Goal: Obtain resource: Download file/media

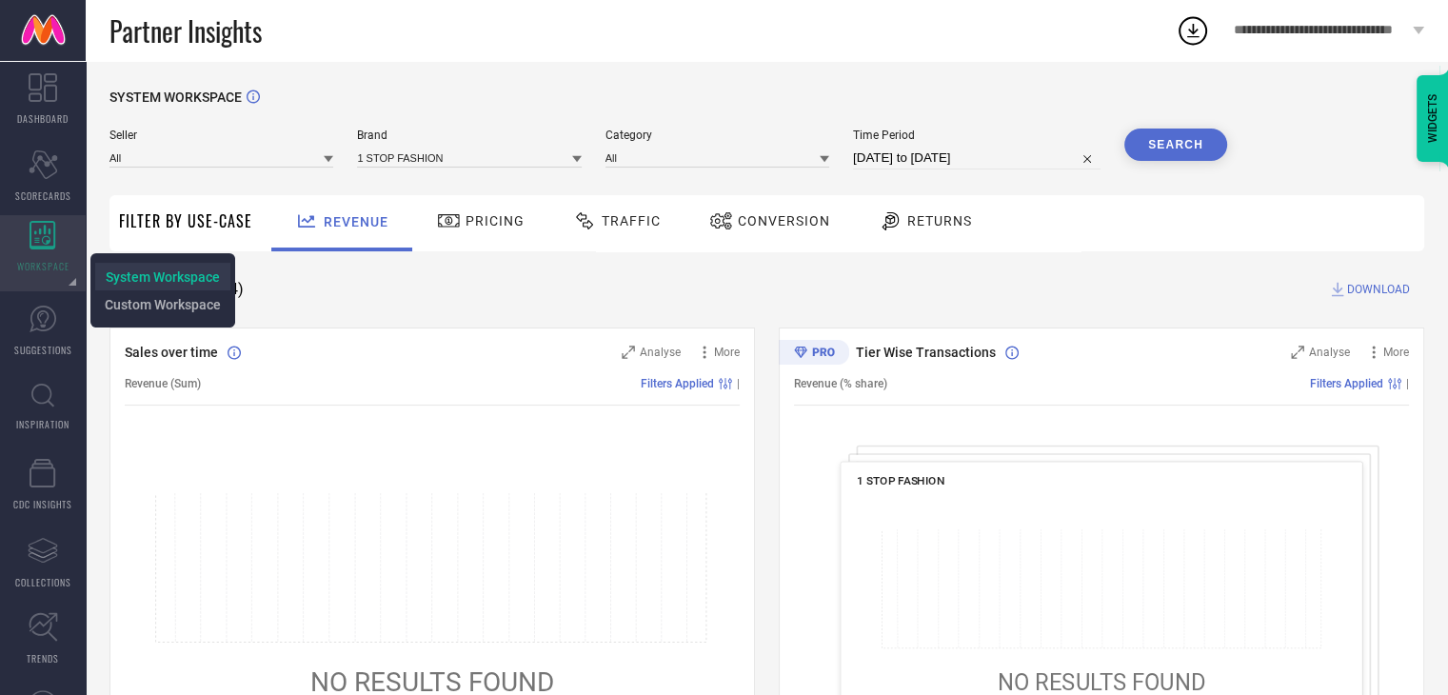
click at [127, 270] on span "System Workspace" at bounding box center [163, 276] width 114 height 15
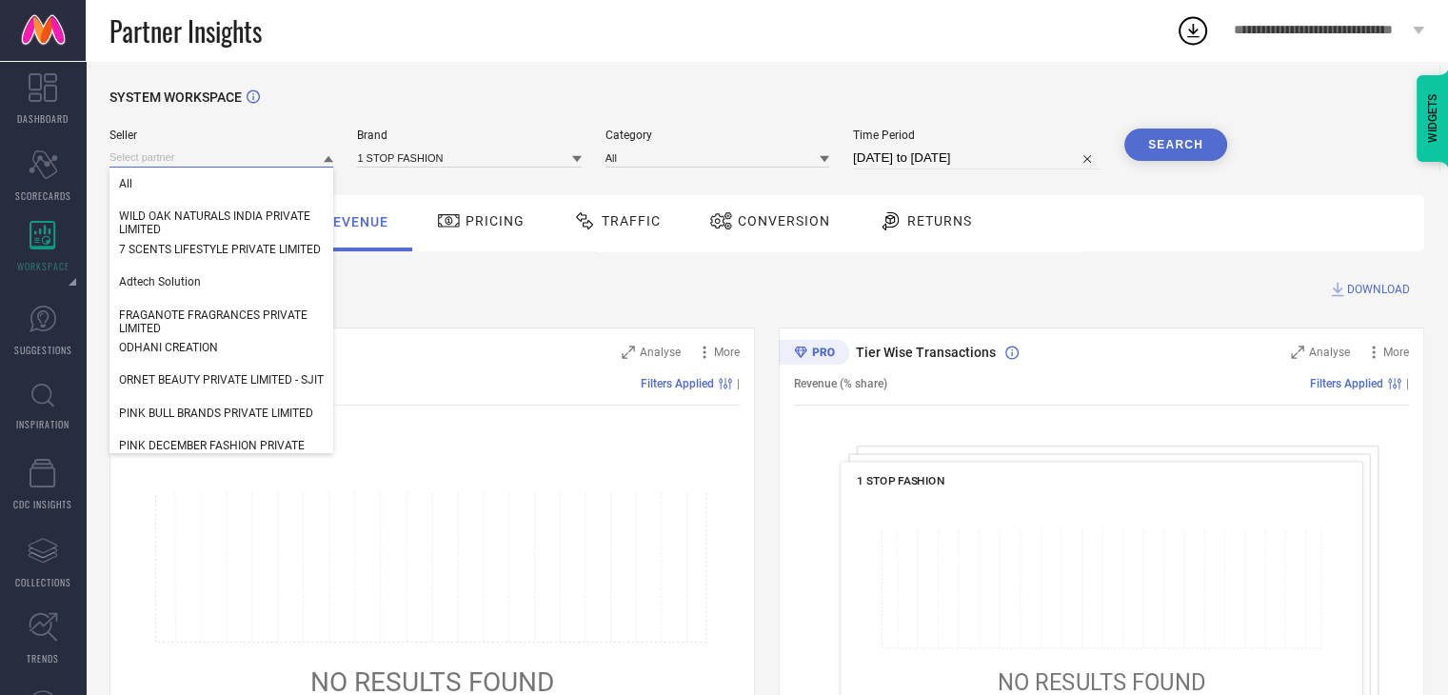
click at [225, 154] on input at bounding box center [221, 158] width 224 height 20
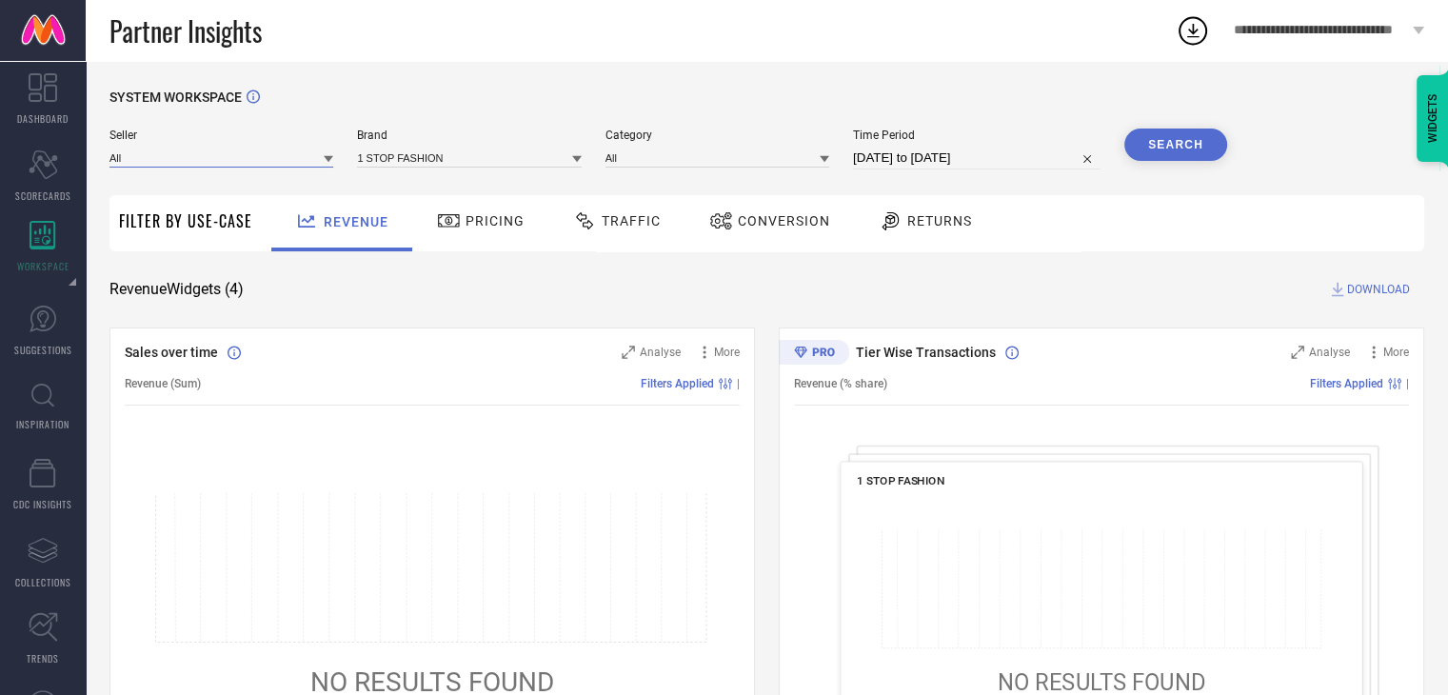
click at [225, 154] on input at bounding box center [221, 158] width 224 height 20
type input "inla"
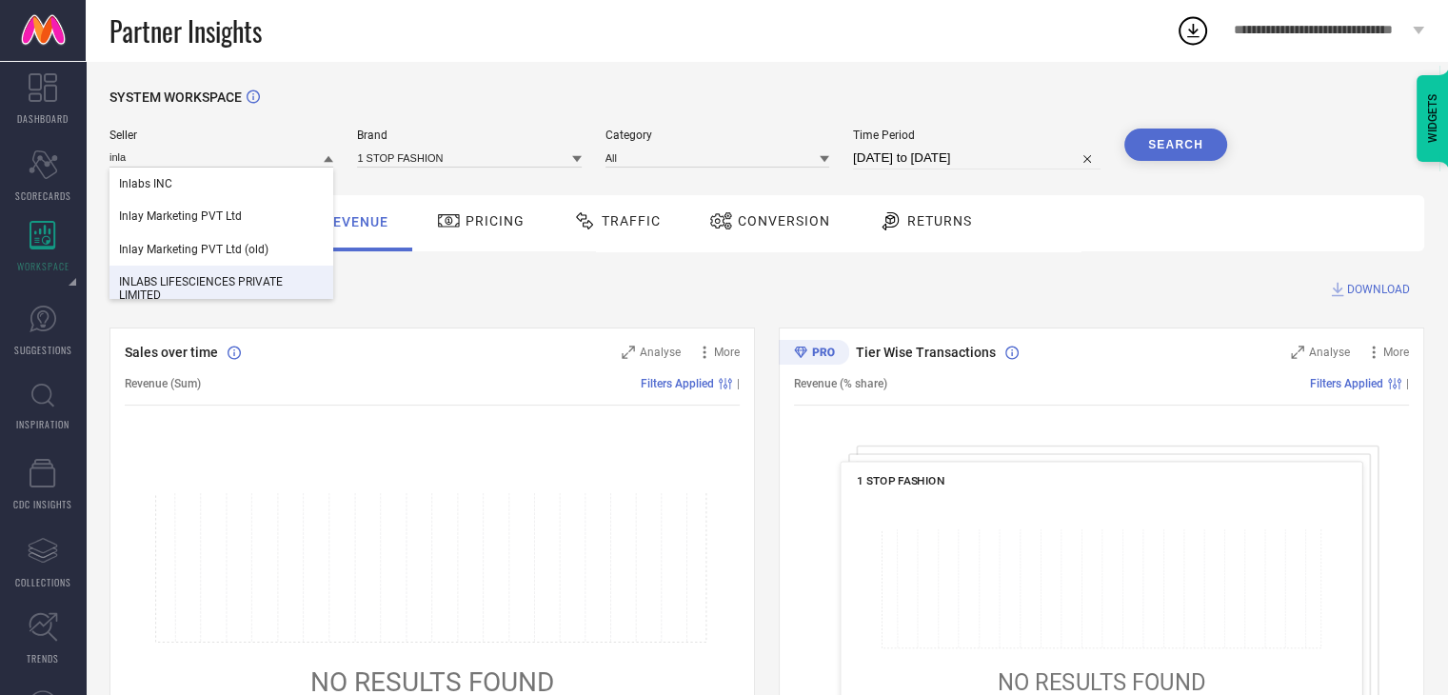
click at [191, 274] on div "INLABS LIFESCIENCES PRIVATE LIMITED" at bounding box center [221, 289] width 224 height 46
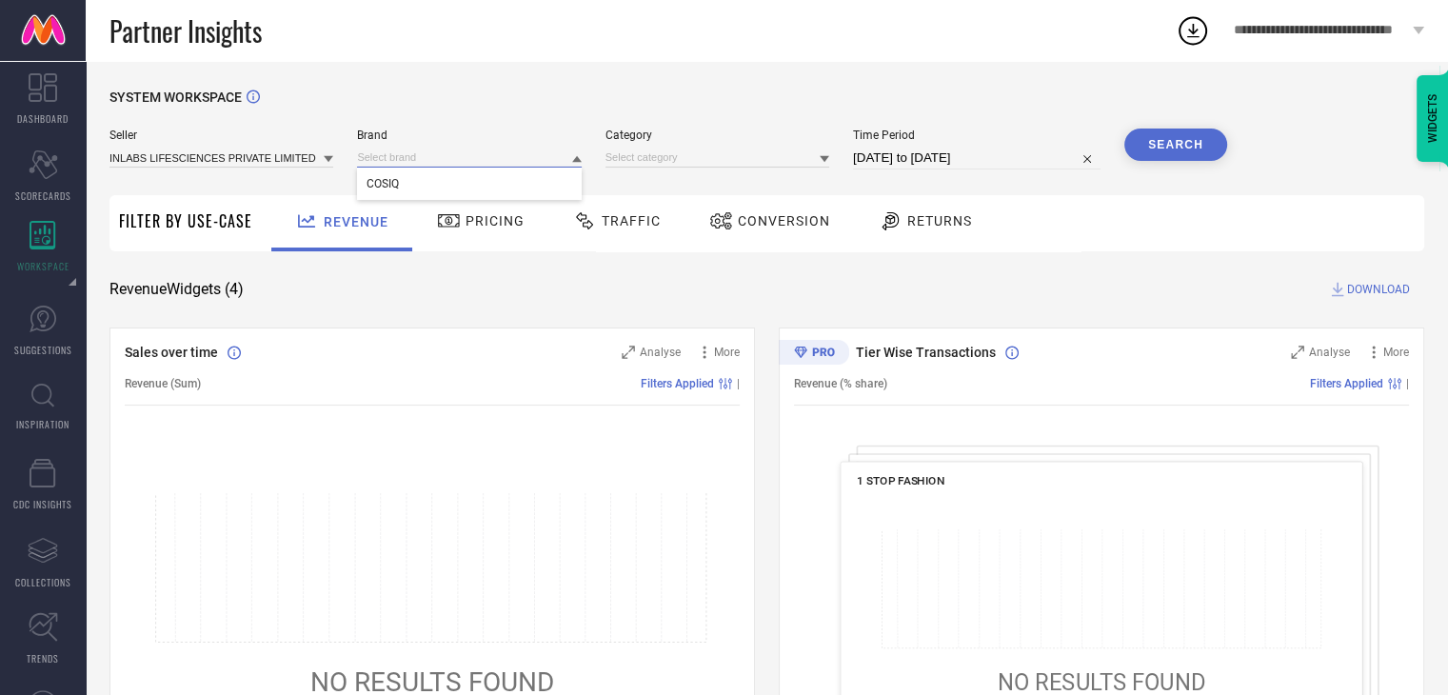
click at [397, 160] on input at bounding box center [469, 158] width 224 height 20
click at [407, 160] on input at bounding box center [469, 158] width 224 height 20
click at [410, 189] on div "COSIQ" at bounding box center [469, 184] width 224 height 32
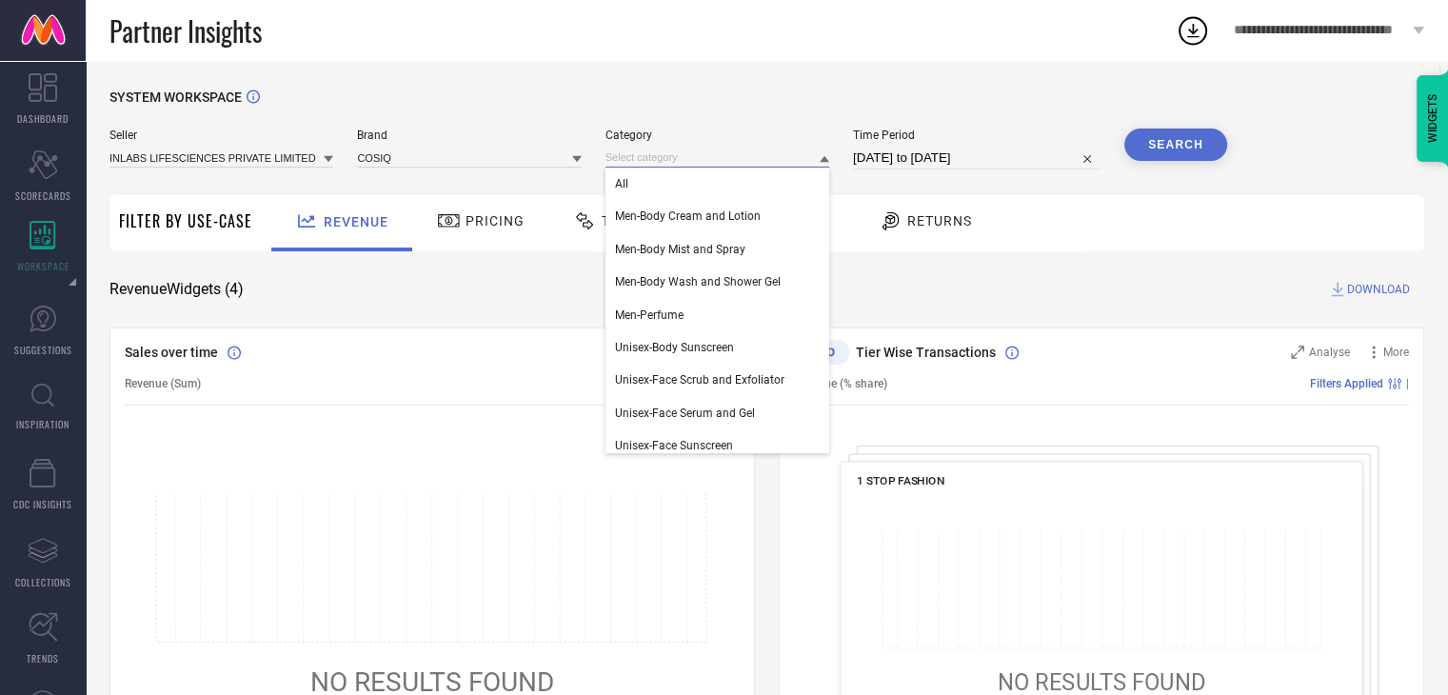
click at [634, 161] on input at bounding box center [718, 158] width 224 height 20
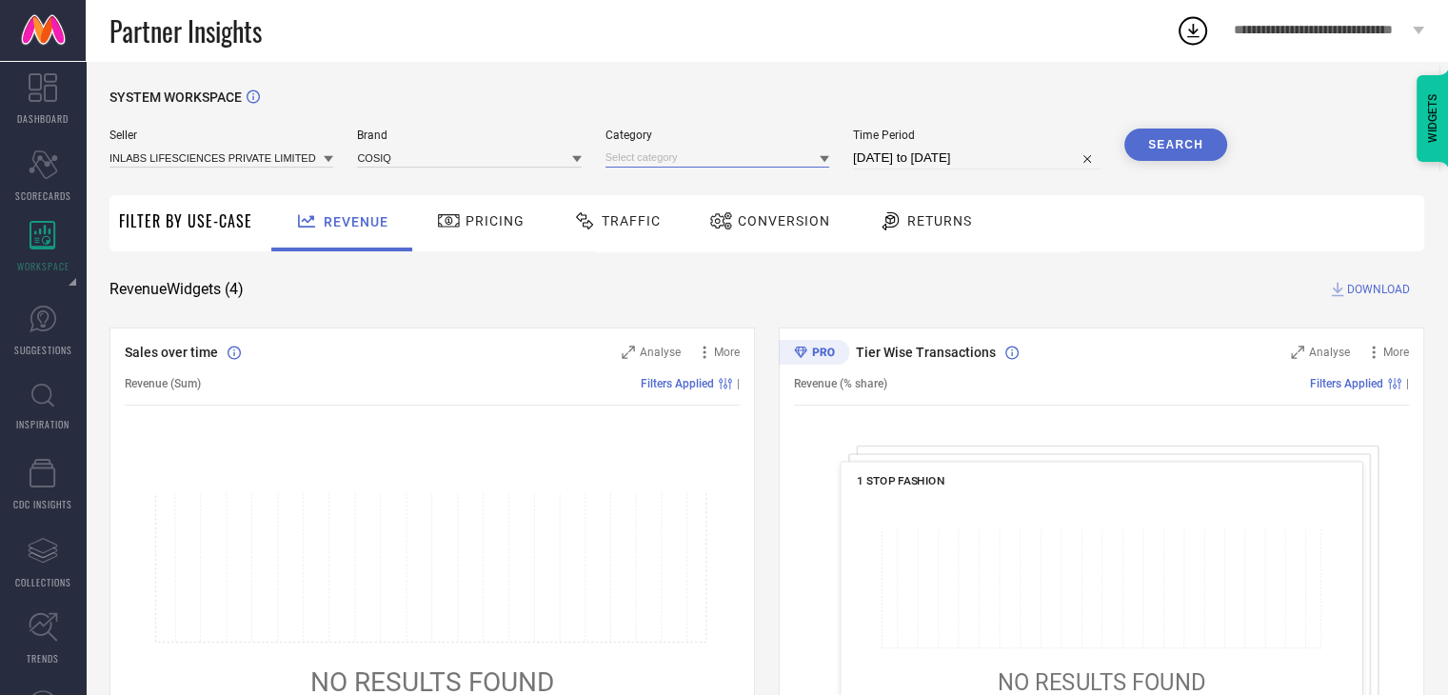
click at [634, 161] on input at bounding box center [718, 158] width 224 height 20
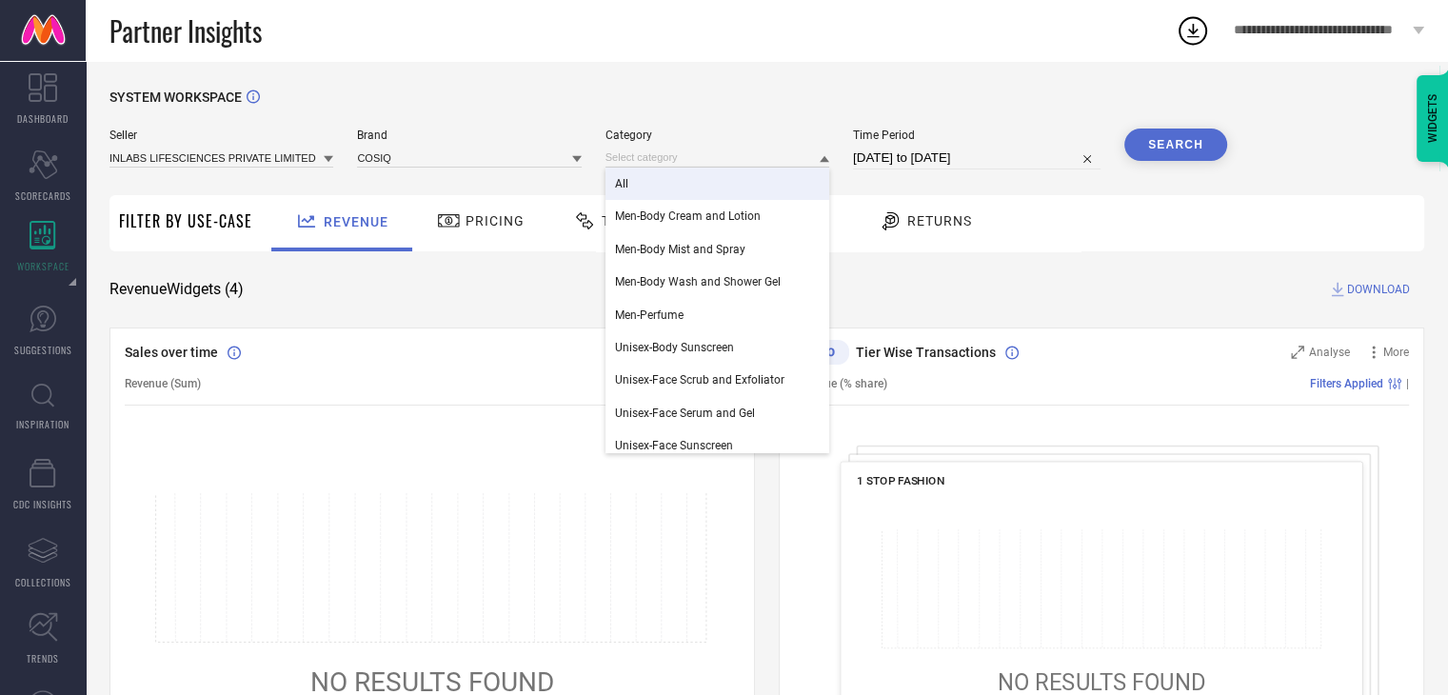
click at [639, 179] on div "All" at bounding box center [718, 184] width 224 height 32
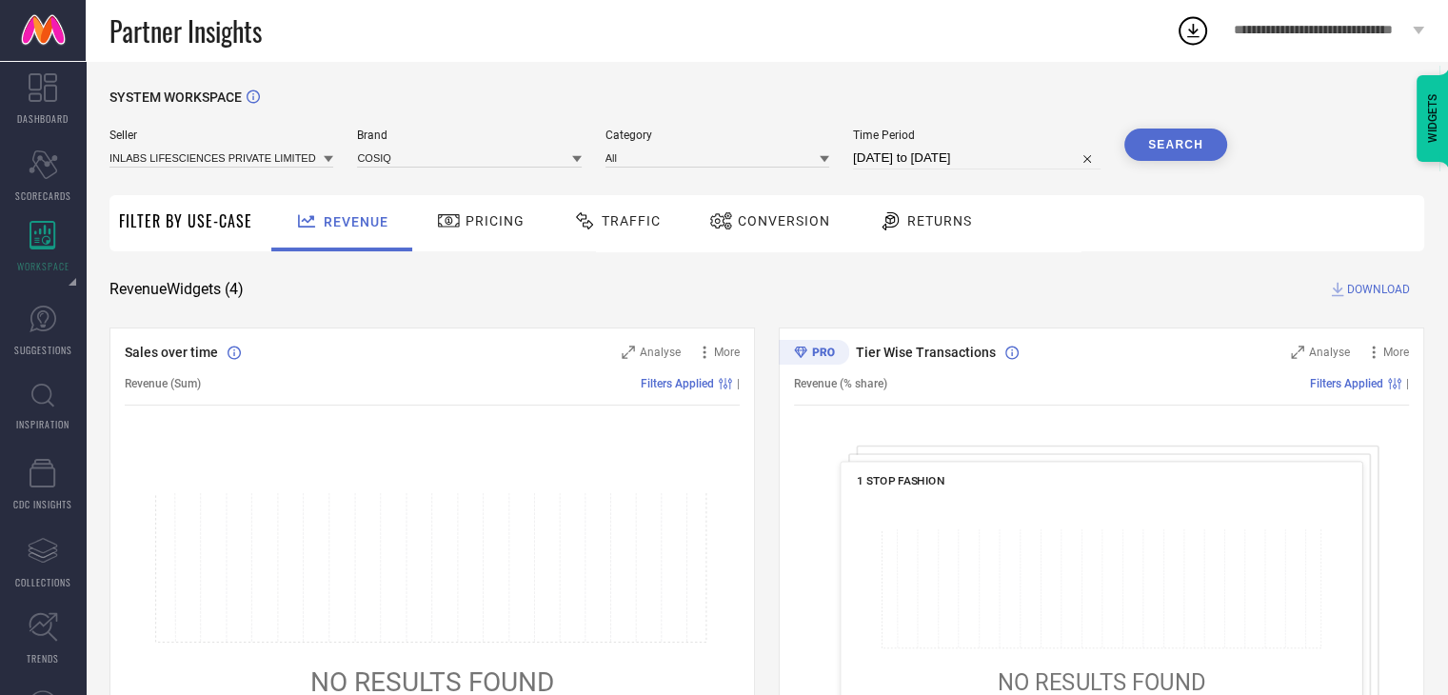
select select "7"
select select "2025"
select select "8"
select select "2025"
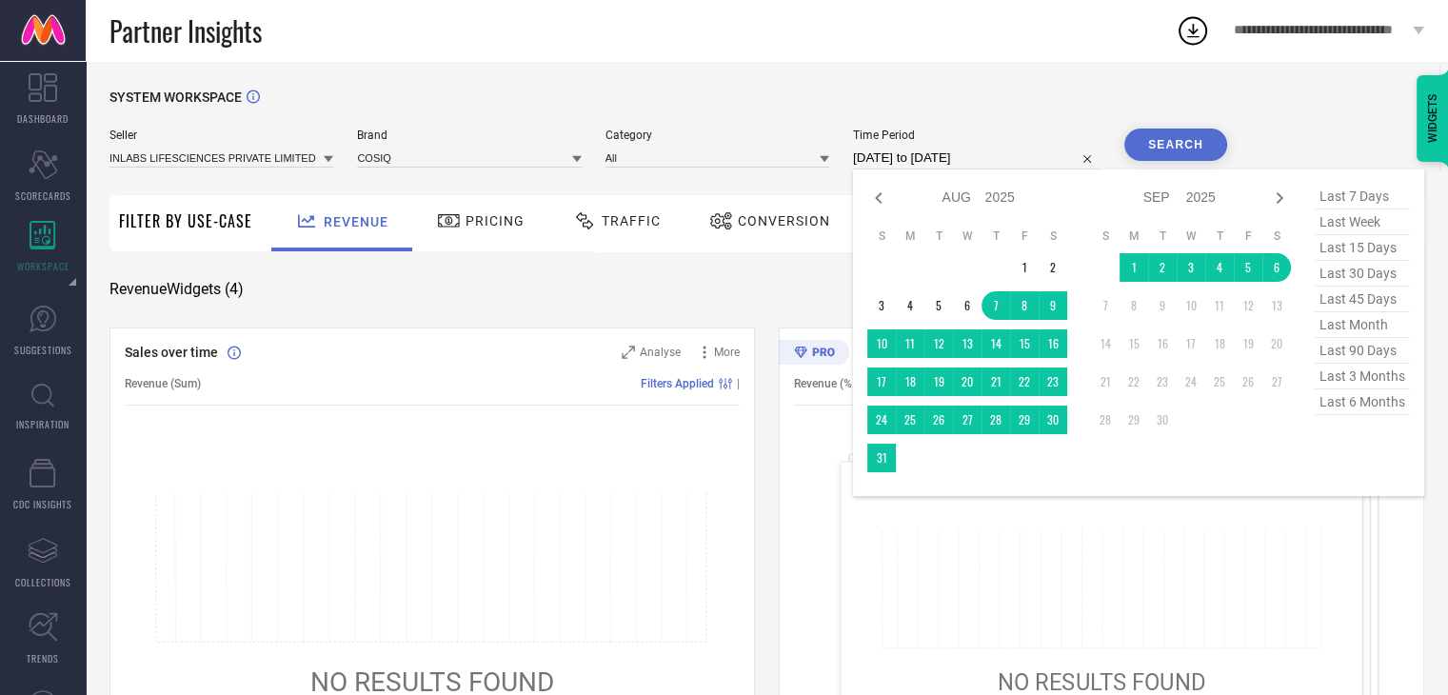
click at [879, 163] on input "[DATE] to [DATE]" at bounding box center [977, 158] width 248 height 23
click at [1350, 408] on span "last 6 months" at bounding box center [1362, 402] width 95 height 26
type input "[DATE] to [DATE]"
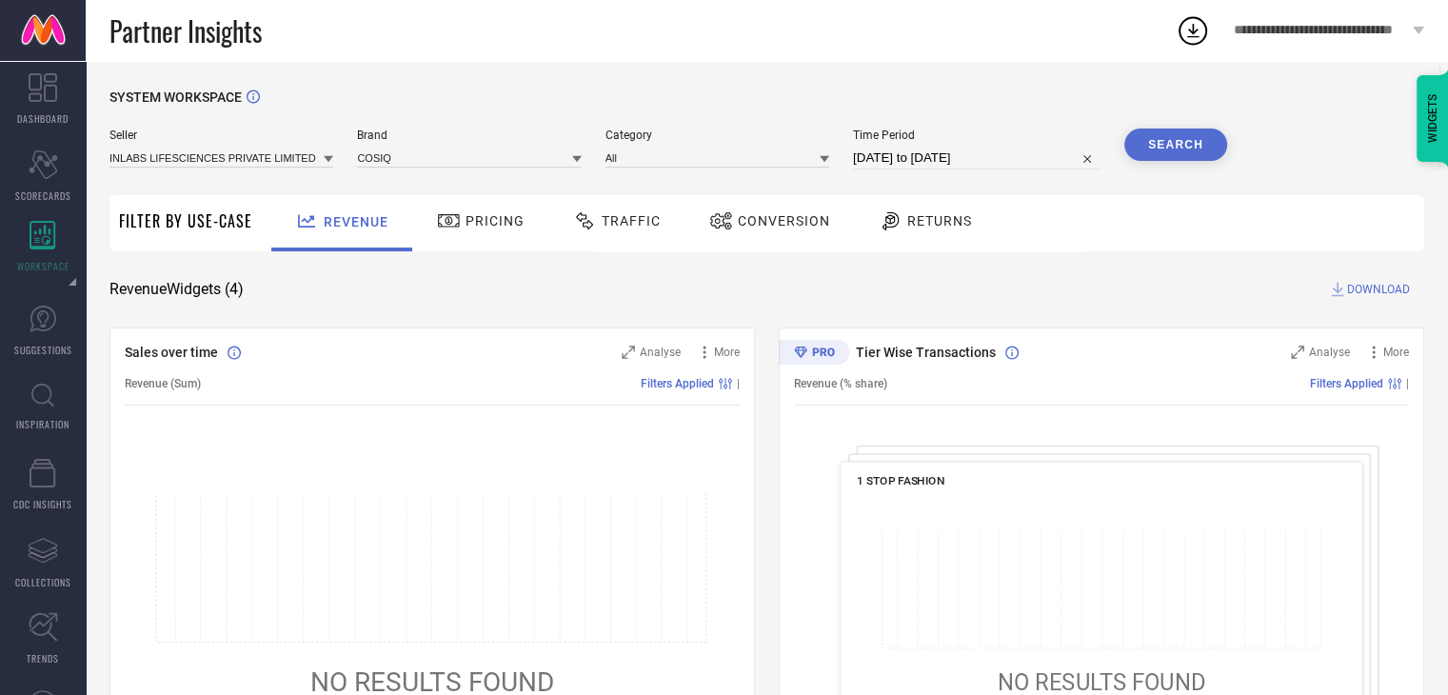
click at [1164, 149] on button "Search" at bounding box center [1175, 145] width 103 height 32
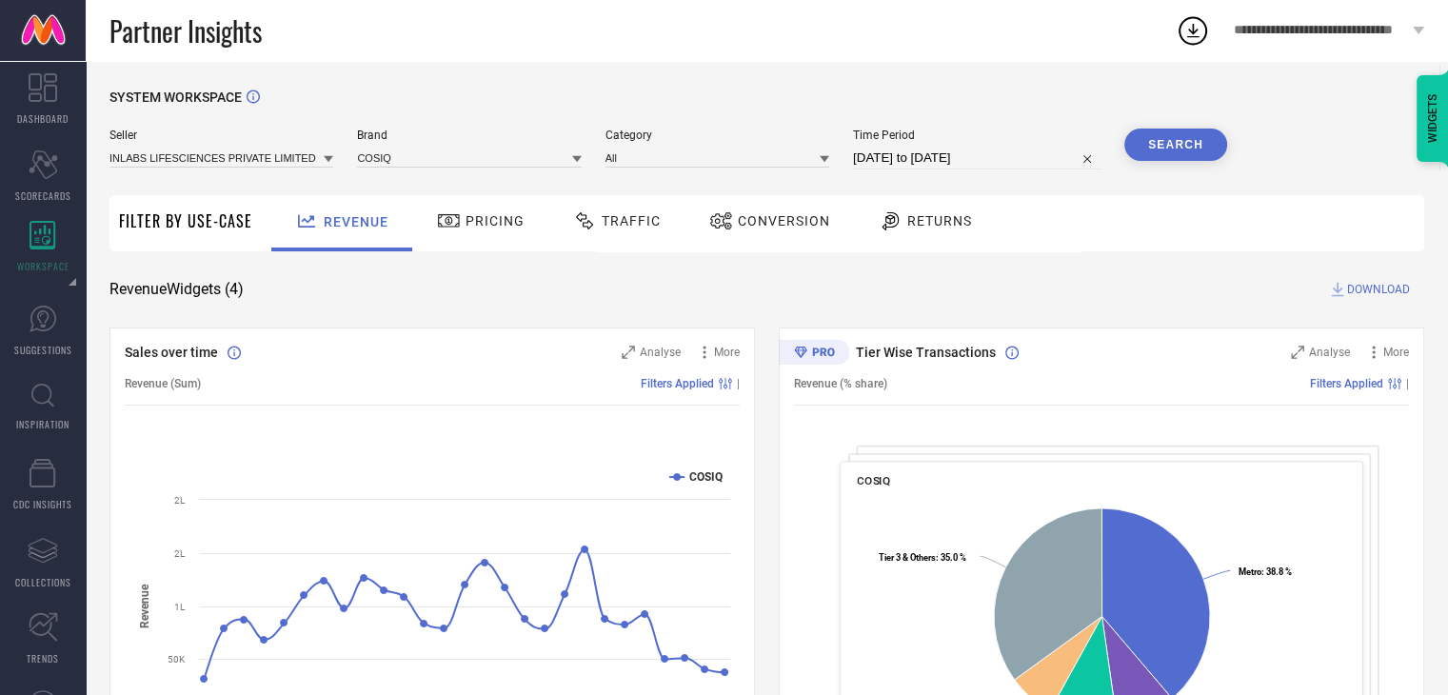
click at [1359, 283] on span "DOWNLOAD" at bounding box center [1378, 289] width 63 height 19
